Goal: Task Accomplishment & Management: Manage account settings

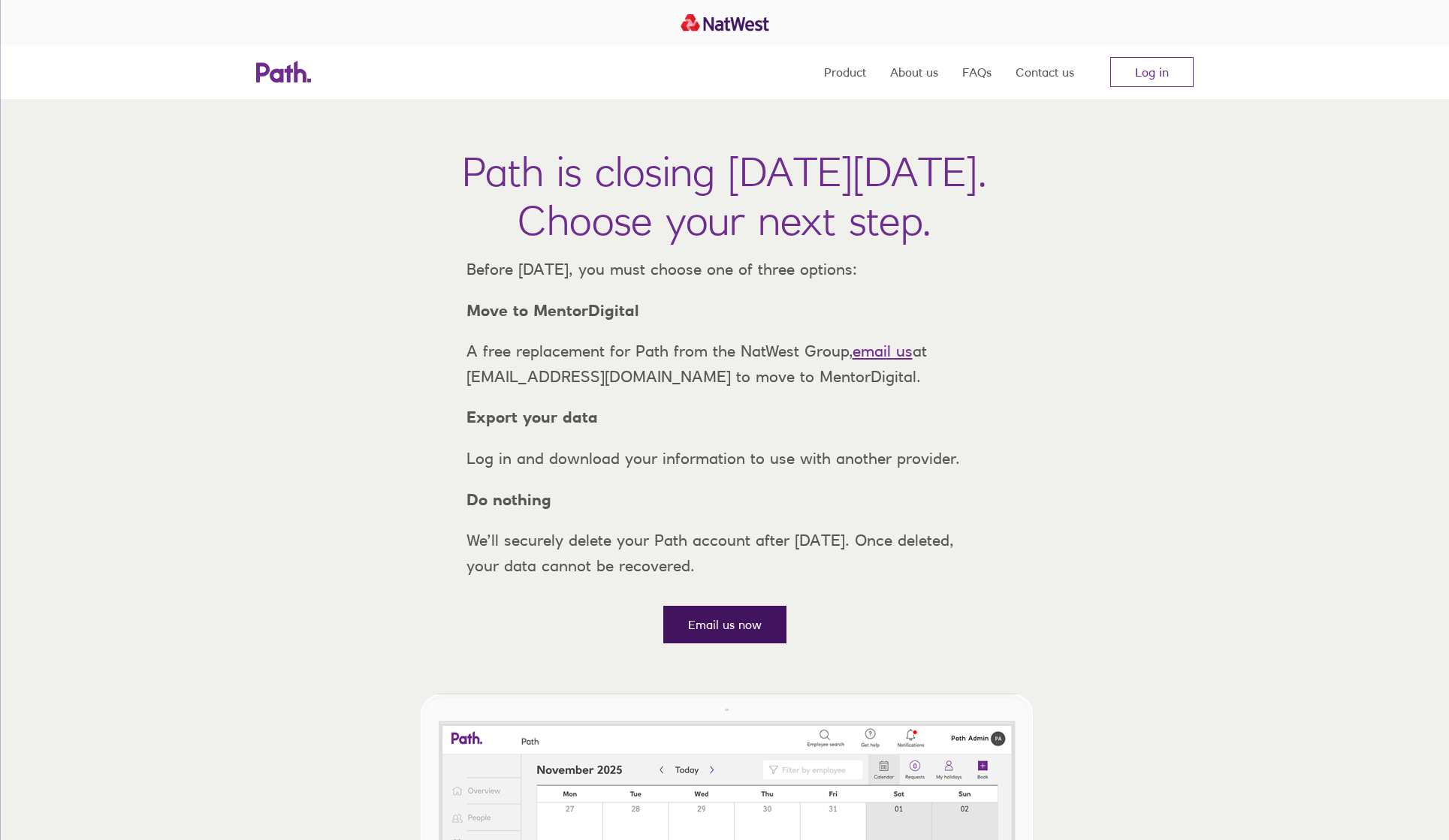
click at [705, 643] on link "Email us now" at bounding box center [724, 623] width 124 height 37
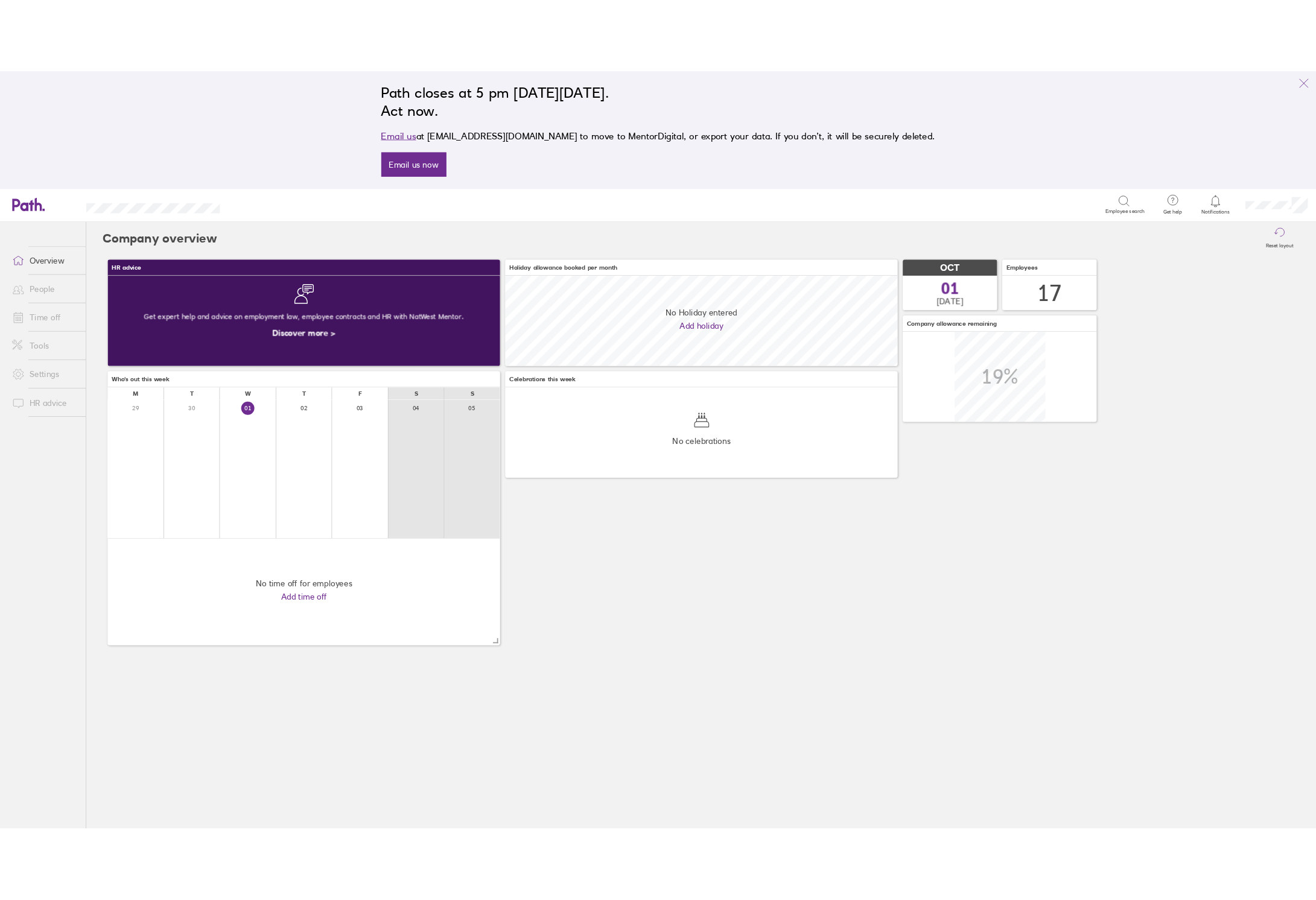
scroll to position [107, 467]
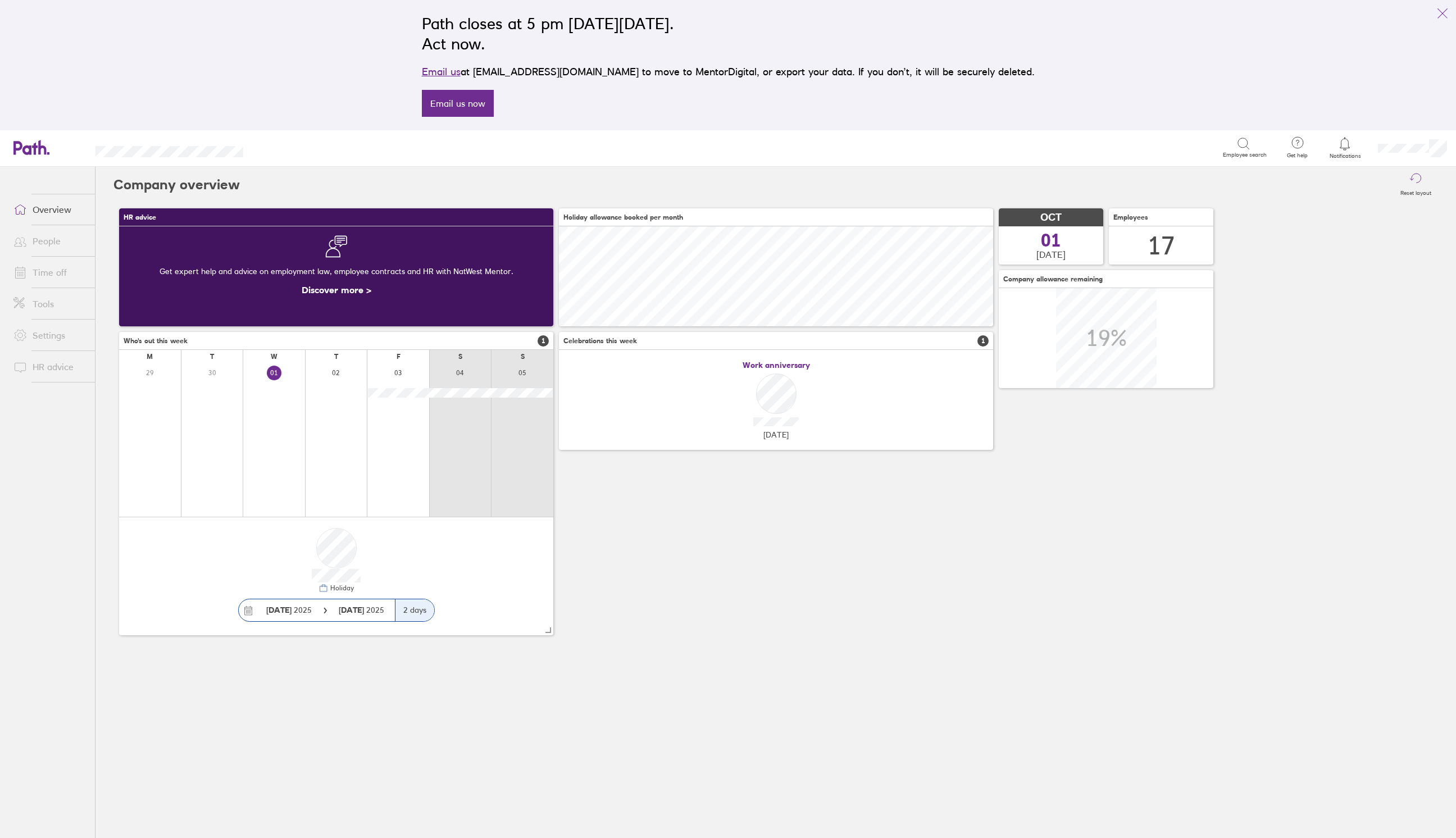
click at [36, 277] on link "Time off" at bounding box center [49, 272] width 90 height 23
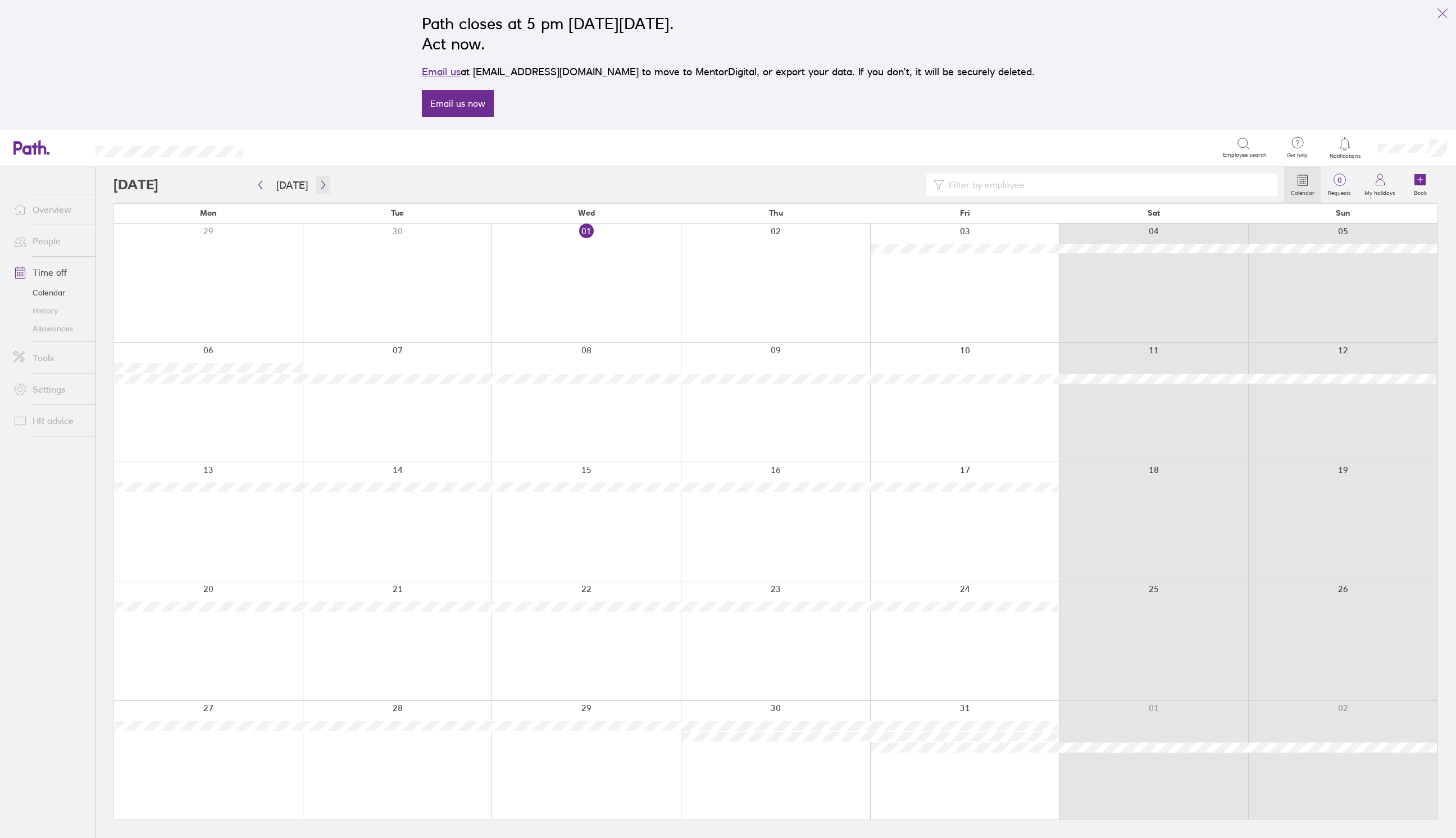
click at [319, 182] on icon "button" at bounding box center [324, 185] width 9 height 9
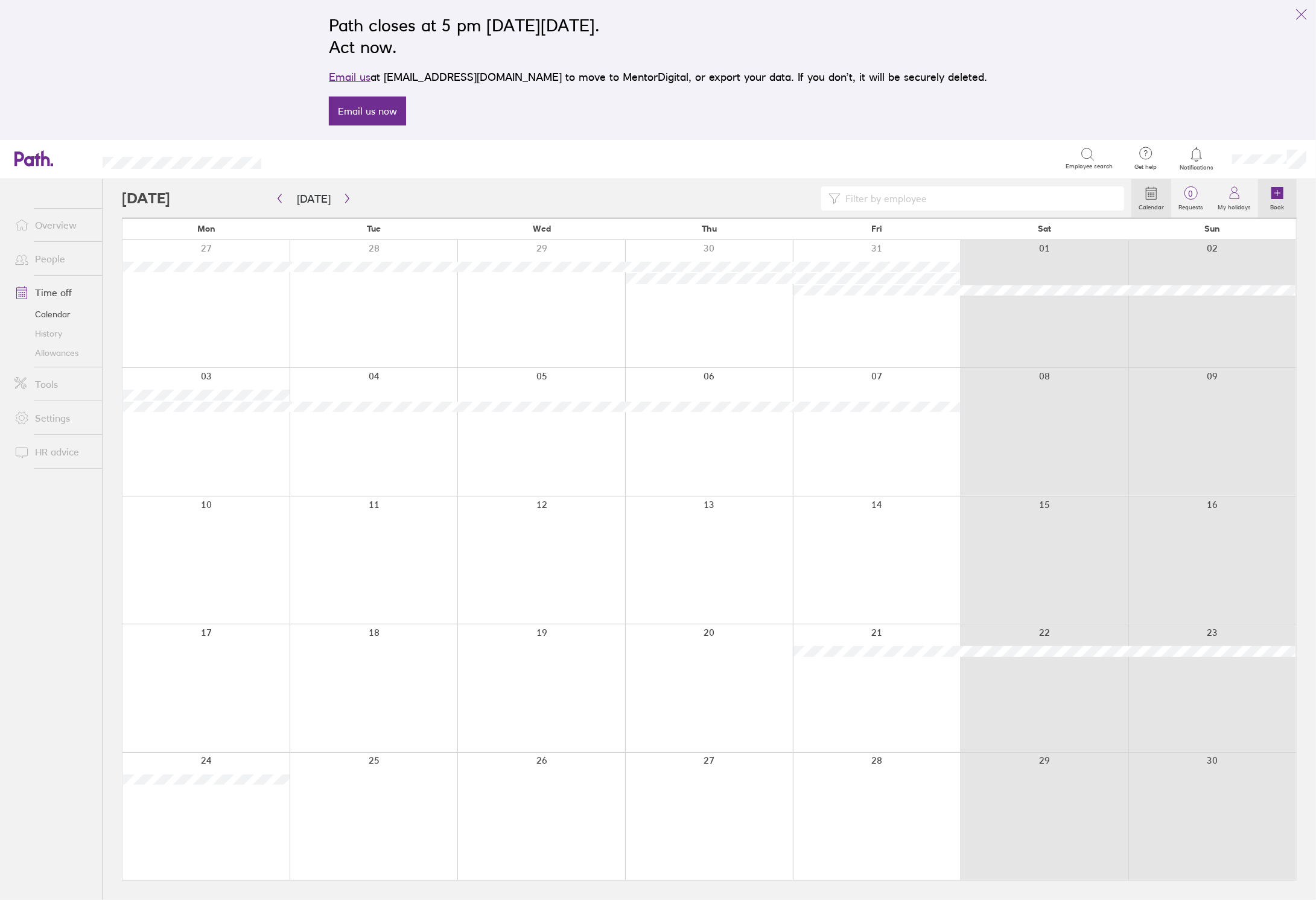
click at [1276, 196] on icon at bounding box center [1277, 193] width 12 height 12
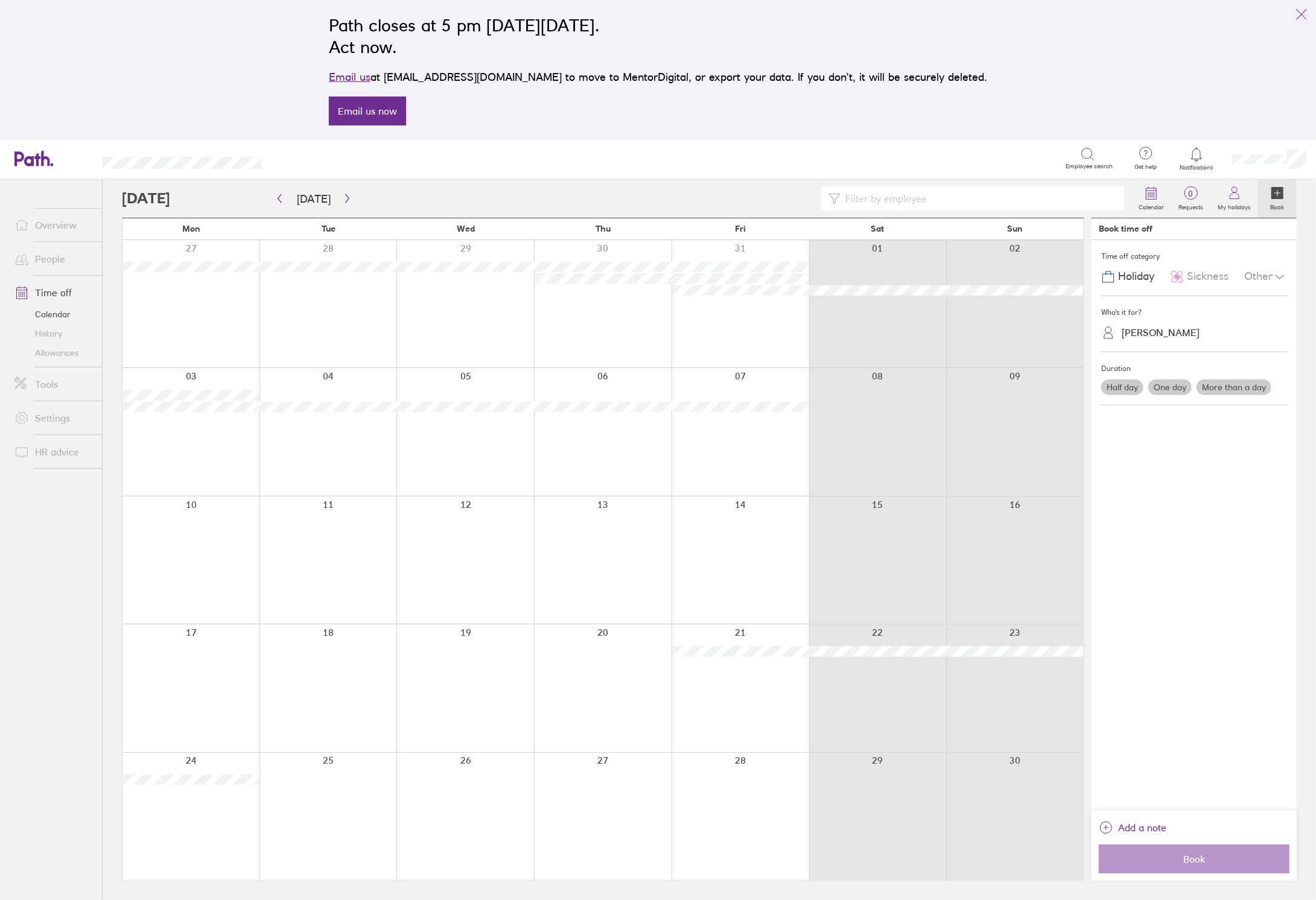
click at [1144, 338] on div "[PERSON_NAME]" at bounding box center [1160, 332] width 78 height 11
click at [1153, 471] on div "[PERSON_NAME]" at bounding box center [1193, 468] width 186 height 21
click at [1229, 389] on label "More than a day" at bounding box center [1234, 387] width 75 height 16
click at [0, 0] on input "More than a day" at bounding box center [0, 0] width 0 height 0
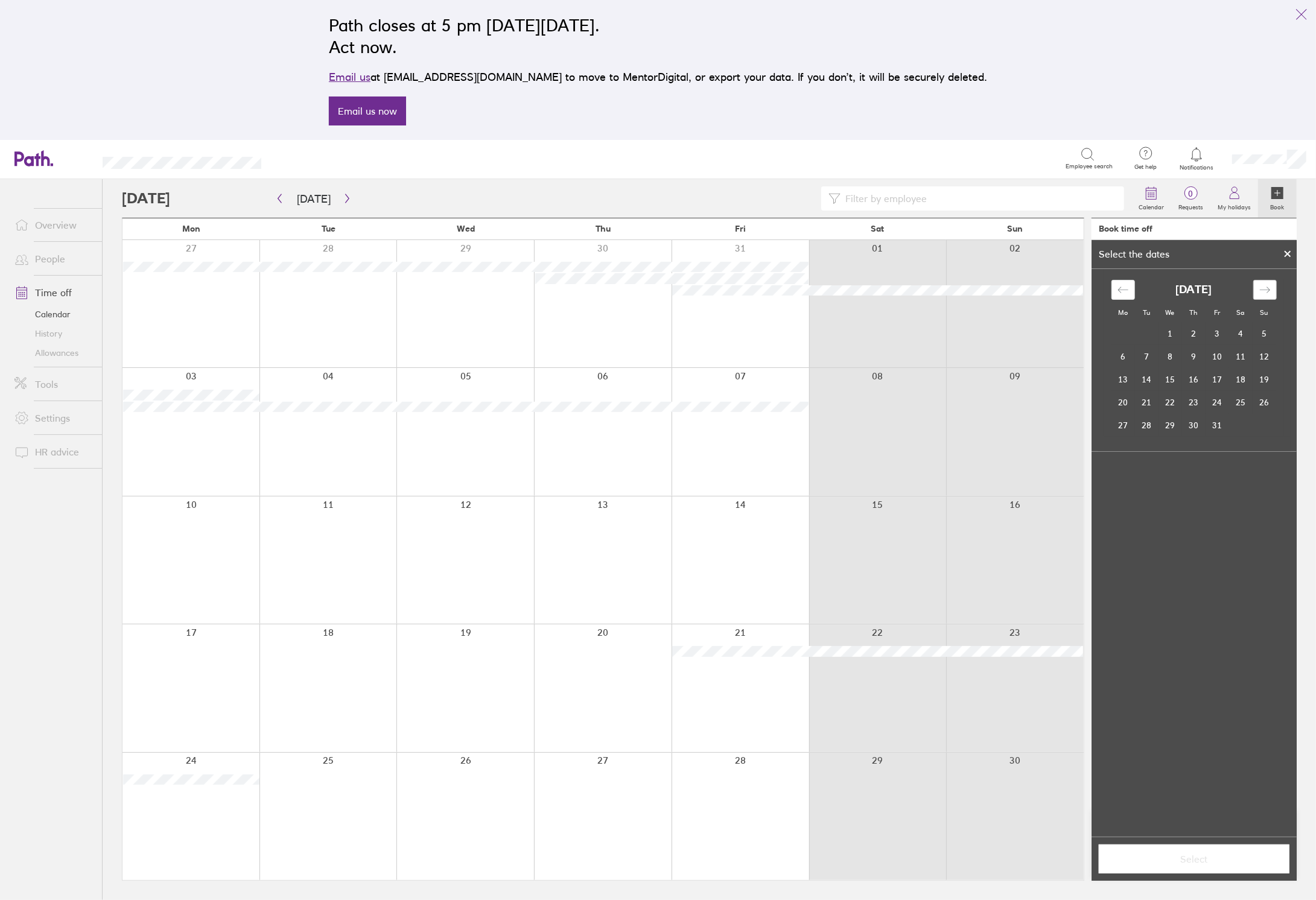
click at [1268, 292] on icon "Move forward to switch to the next month." at bounding box center [1263, 290] width 10 height 6
click at [1120, 360] on td "3" at bounding box center [1123, 357] width 24 height 23
click at [1214, 358] on td "7" at bounding box center [1217, 357] width 24 height 23
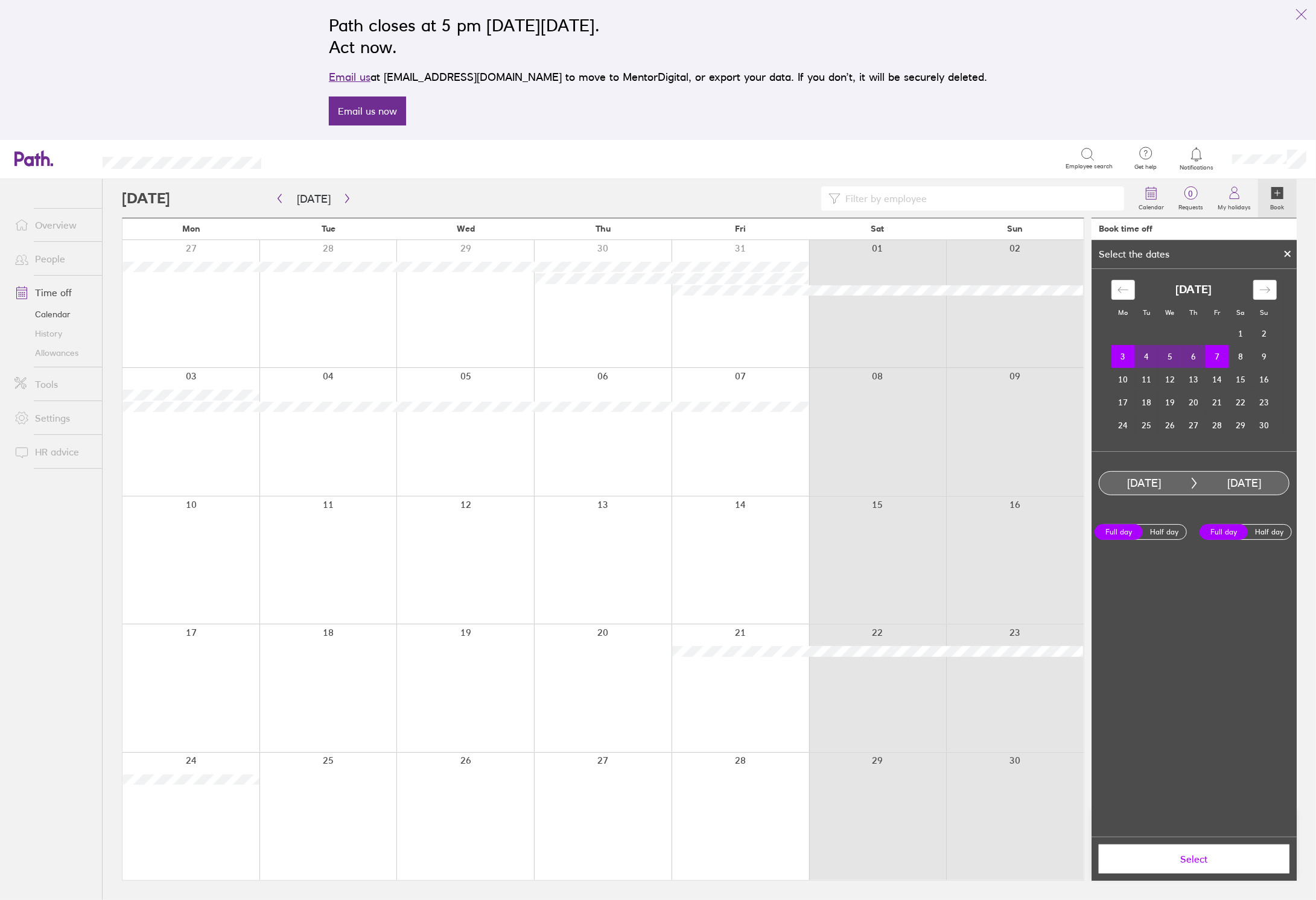
click at [1204, 856] on span "Select" at bounding box center [1193, 860] width 173 height 11
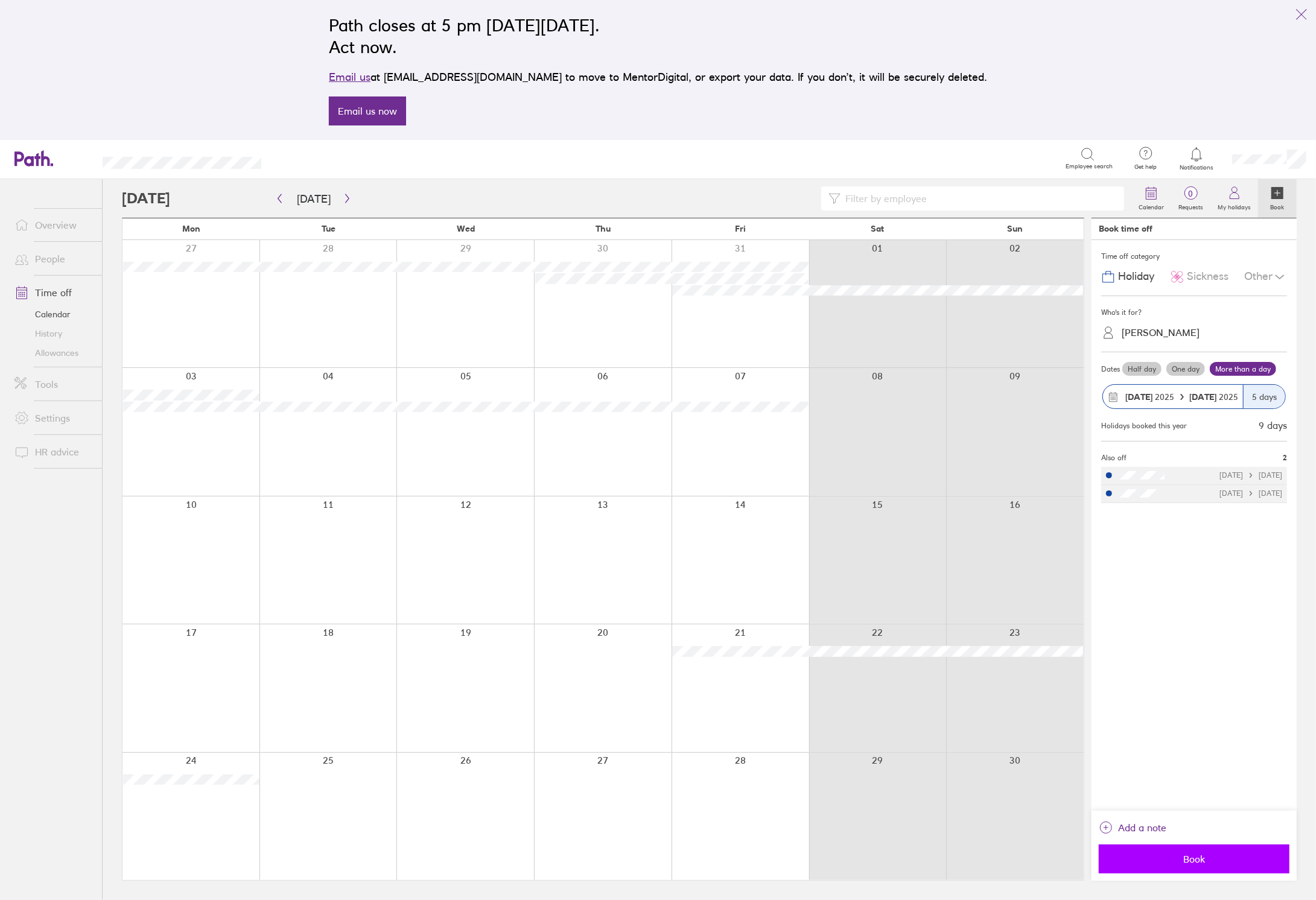
click at [1202, 860] on span "Book" at bounding box center [1193, 860] width 173 height 11
